Goal: Task Accomplishment & Management: Complete application form

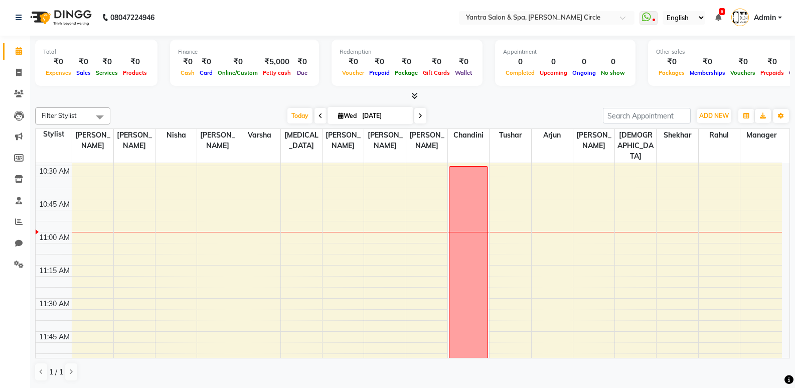
scroll to position [384, 0]
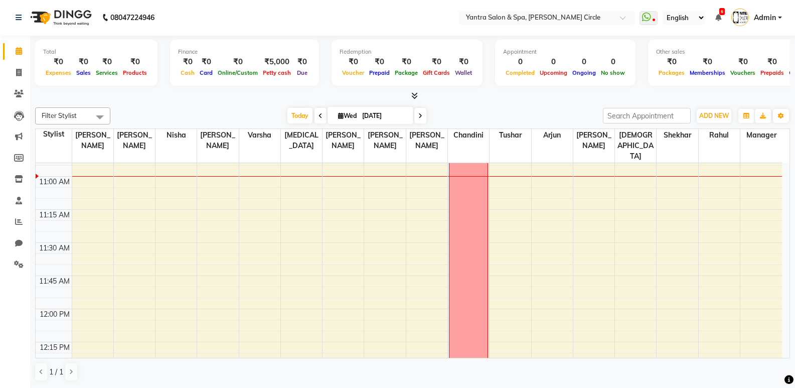
click at [418, 109] on span at bounding box center [420, 116] width 12 height 16
type input "[DATE]"
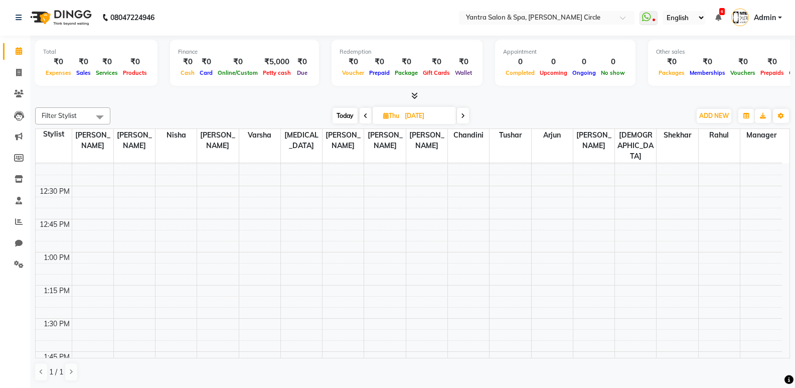
scroll to position [599, 0]
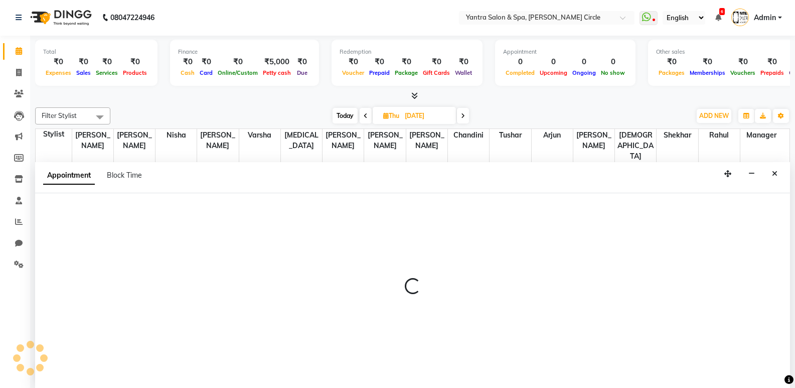
select select "29713"
select select "780"
select select "tentative"
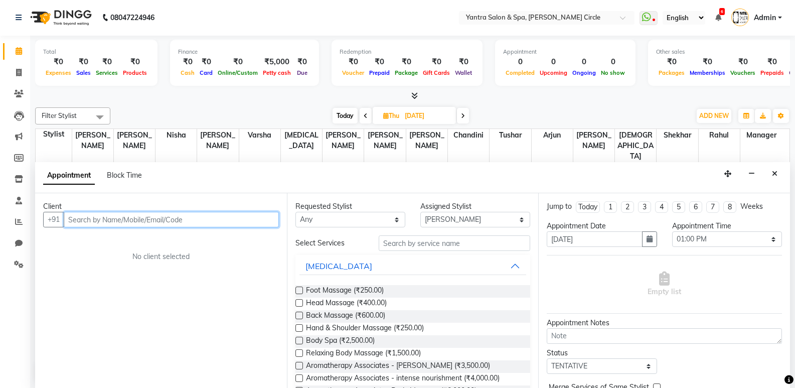
click at [122, 217] on input "text" at bounding box center [171, 220] width 215 height 16
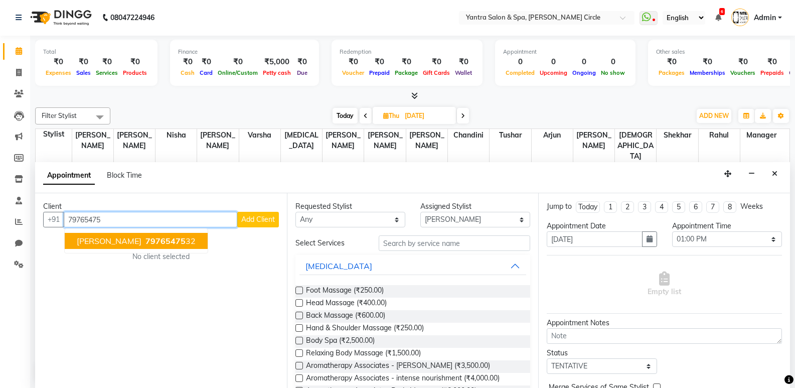
click at [146, 238] on span "79765475" at bounding box center [166, 241] width 40 height 10
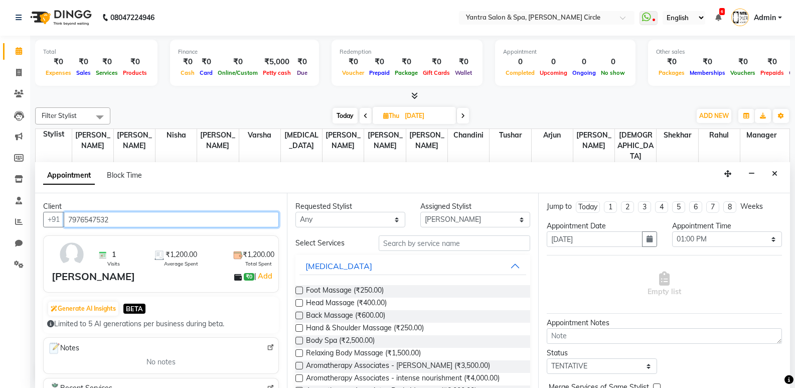
type input "7976547532"
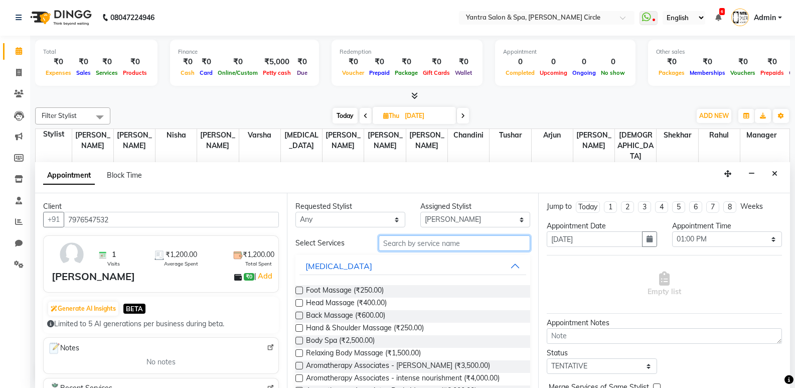
click at [435, 240] on input "text" at bounding box center [455, 243] width 152 height 16
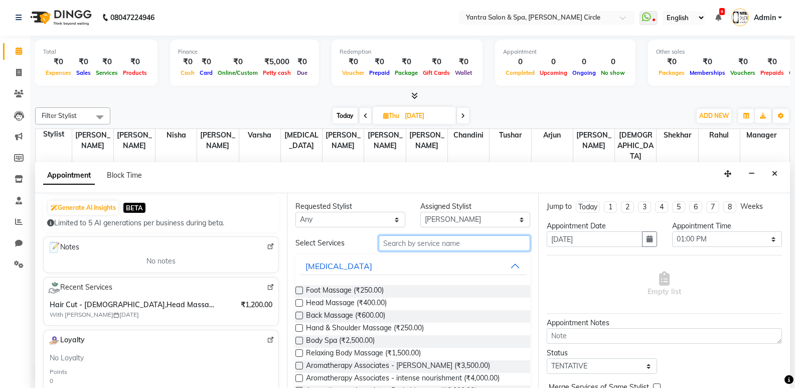
scroll to position [100, 0]
click at [437, 244] on input "text" at bounding box center [455, 243] width 152 height 16
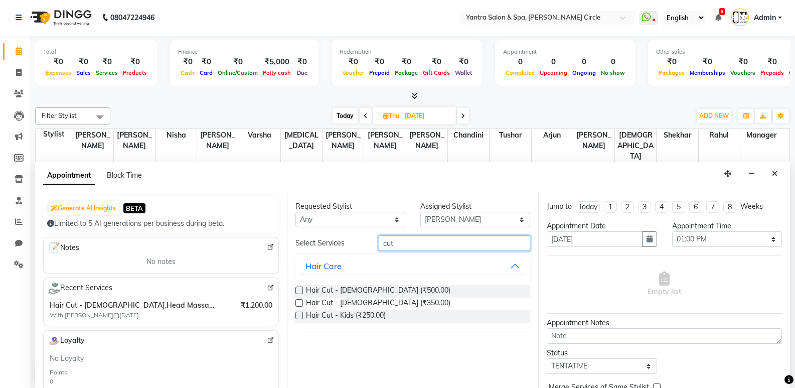
type input "cut"
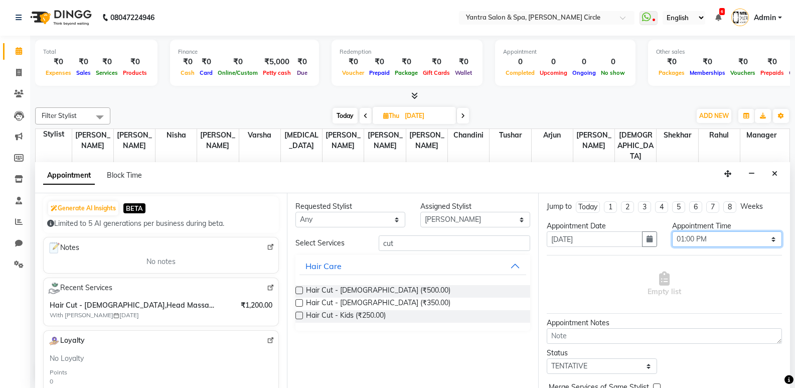
click at [709, 239] on select "Select 09:00 AM 09:15 AM 09:30 AM 09:45 AM 10:00 AM 10:15 AM 10:30 AM 10:45 AM …" at bounding box center [727, 239] width 110 height 16
select select "840"
click at [672, 231] on select "Select 09:00 AM 09:15 AM 09:30 AM 09:45 AM 10:00 AM 10:15 AM 10:30 AM 10:45 AM …" at bounding box center [727, 239] width 110 height 16
click at [299, 289] on label at bounding box center [300, 291] width 8 height 8
click at [299, 289] on input "checkbox" at bounding box center [299, 291] width 7 height 7
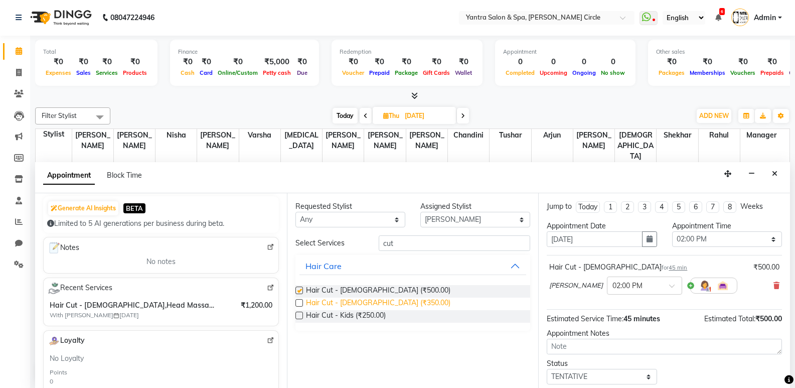
checkbox input "false"
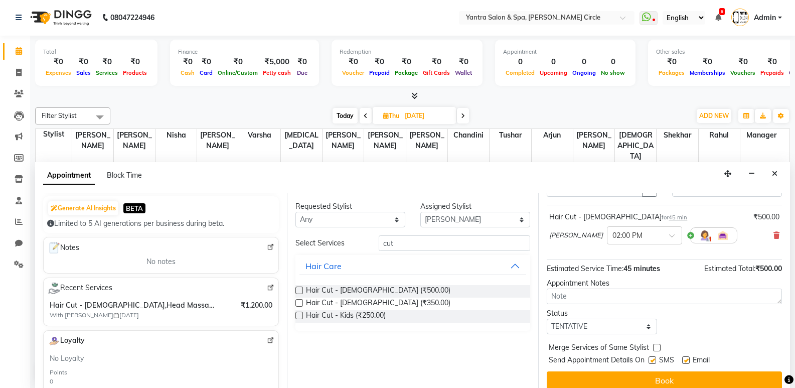
click at [655, 347] on label at bounding box center [657, 348] width 8 height 8
click at [655, 347] on input "checkbox" at bounding box center [656, 348] width 7 height 7
checkbox input "true"
click at [584, 325] on select "Select TENTATIVE CONFIRM UPCOMING" at bounding box center [602, 327] width 110 height 16
select select "confirm booking"
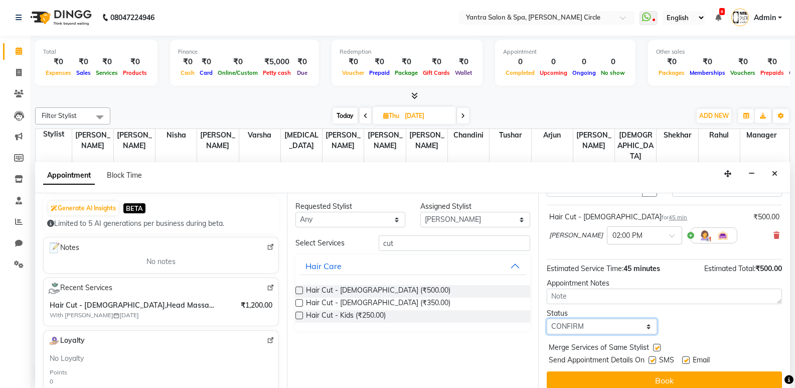
click at [547, 319] on select "Select TENTATIVE CONFIRM UPCOMING" at bounding box center [602, 327] width 110 height 16
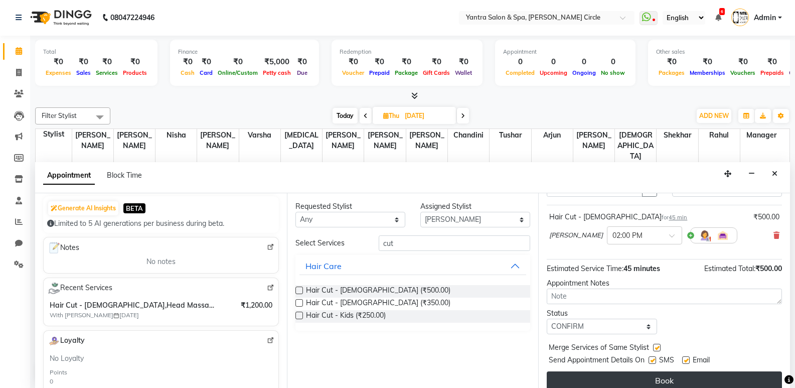
click at [666, 384] on button "Book" at bounding box center [664, 380] width 235 height 18
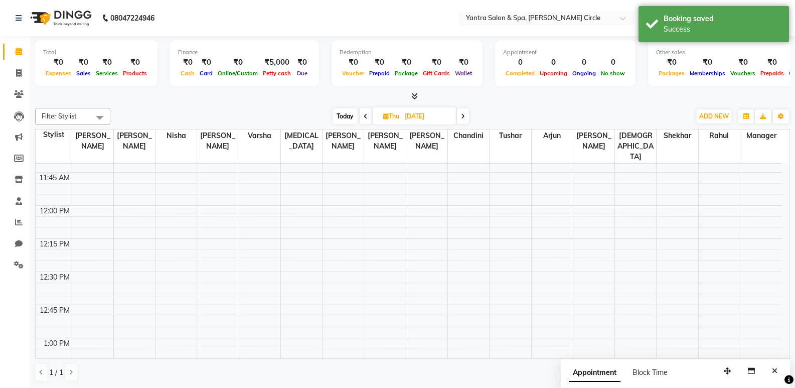
scroll to position [298, 0]
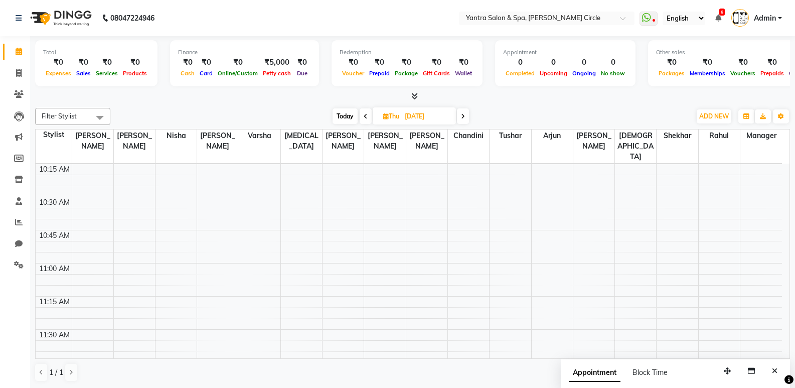
click at [343, 113] on span "Today" at bounding box center [345, 116] width 25 height 16
type input "[DATE]"
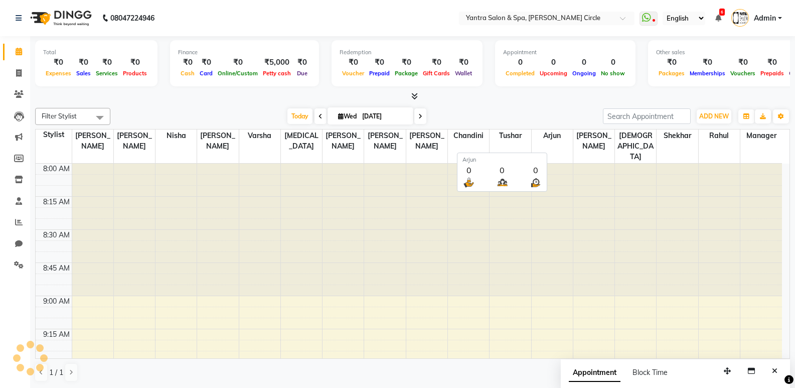
scroll to position [398, 0]
